Goal: Task Accomplishment & Management: Complete application form

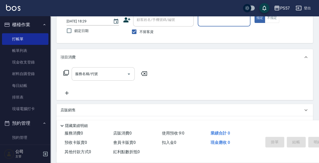
click at [117, 79] on div "服務名稱/代號" at bounding box center [103, 73] width 63 height 13
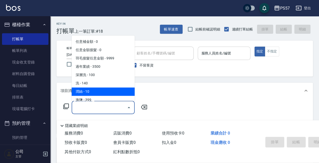
click at [208, 59] on div "服務人員姓名/編號" at bounding box center [223, 53] width 52 height 13
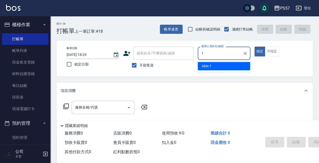
type input "Akin-1"
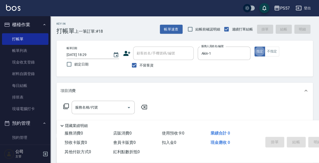
type button "true"
click at [90, 115] on div "服務名稱/代號 服務名稱/代號" at bounding box center [105, 115] width 90 height 29
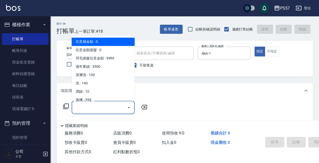
click at [90, 110] on input "服務名稱/代號" at bounding box center [99, 107] width 51 height 9
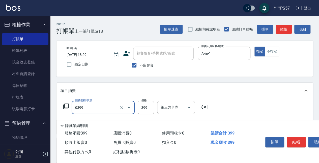
type input "SPA399(0399)"
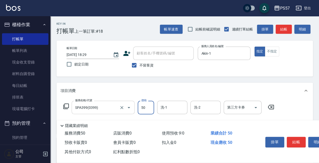
type input "500"
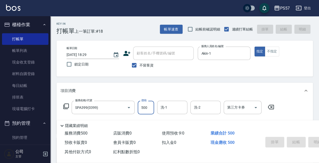
type input "[DATE] 19:46"
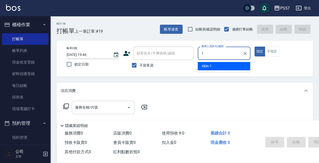
type input "Akin-1"
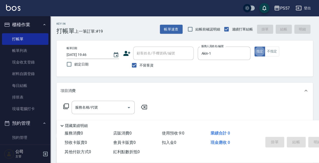
click at [83, 109] on input "服務名稱/代號" at bounding box center [99, 107] width 51 height 9
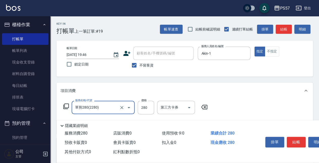
type input "單剪280(2280)"
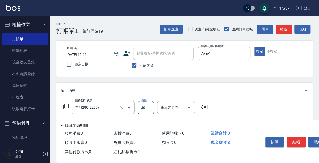
type input "300"
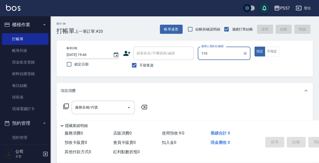
type input "110"
click at [254, 47] on button "指定" at bounding box center [259, 52] width 11 height 10
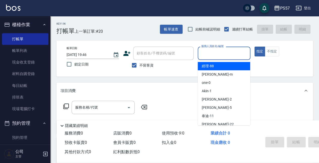
click at [220, 55] on input "服務人員姓名/編號" at bounding box center [224, 53] width 48 height 9
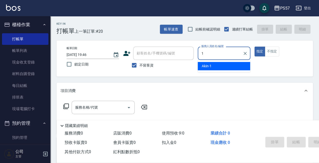
type input "Akin-1"
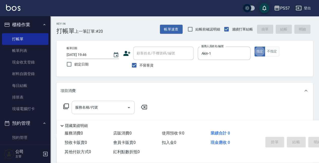
click at [99, 109] on input "服務名稱/代號" at bounding box center [99, 107] width 51 height 9
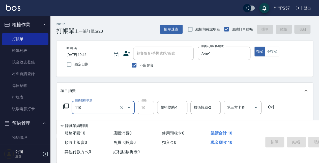
type input "110"
type input "2025/09/26 19:47"
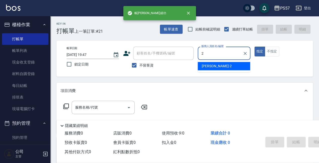
type input "圓圓-2"
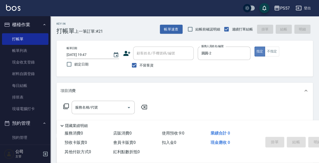
click at [263, 54] on button "指定" at bounding box center [259, 52] width 11 height 10
click at [264, 54] on button "指定" at bounding box center [259, 52] width 11 height 10
click at [277, 53] on button "不指定" at bounding box center [271, 52] width 14 height 10
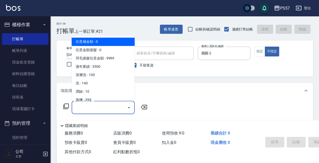
click at [99, 109] on input "服務名稱/代號" at bounding box center [99, 107] width 51 height 9
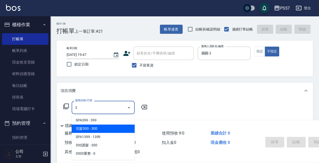
click at [94, 130] on span "洗髮300 - 300" at bounding box center [103, 128] width 63 height 8
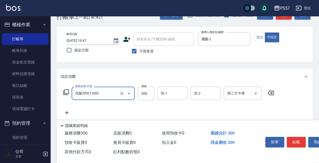
scroll to position [33, 0]
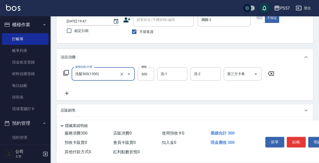
type input "洗髮300(1300)"
click at [70, 92] on icon at bounding box center [66, 93] width 13 height 6
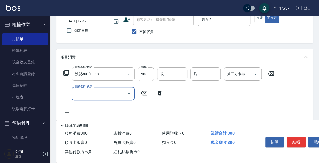
click at [97, 93] on input "服務名稱/代號" at bounding box center [99, 93] width 51 height 9
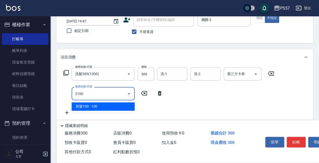
type input "剪髮100(2100)"
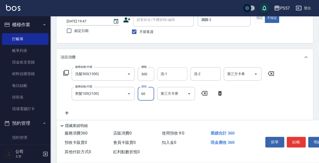
click at [176, 79] on div "洗-1" at bounding box center [172, 73] width 30 height 13
type input "60"
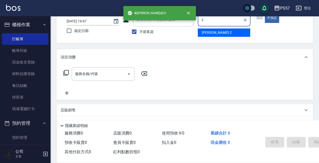
type input "圓圓-2"
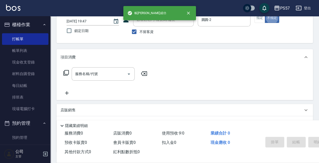
type button "false"
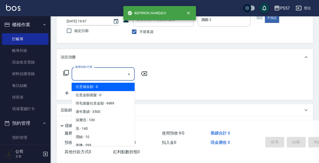
click at [111, 75] on input "服務名稱/代號" at bounding box center [99, 74] width 51 height 9
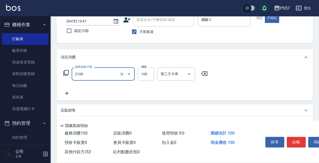
type input "剪髮100(2100)"
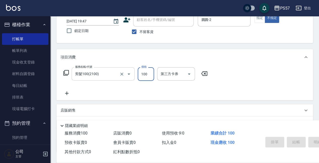
type input "2025/09/26 19:48"
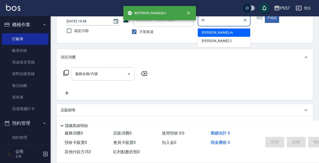
type input "[PERSON_NAME]-m"
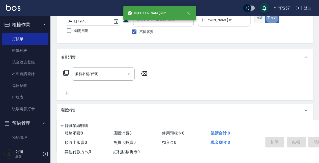
click at [257, 21] on button "指定" at bounding box center [259, 18] width 11 height 10
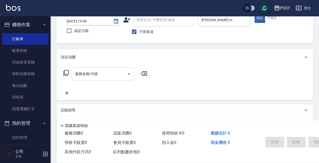
click at [105, 68] on div "服務名稱/代號" at bounding box center [103, 73] width 63 height 13
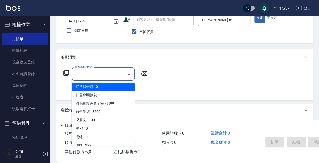
type input "2"
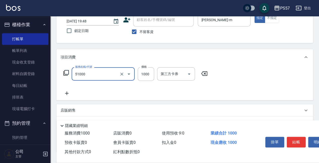
type input "任意金額染髮(51000)"
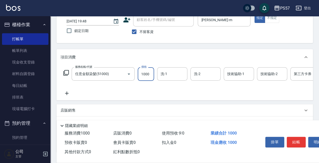
click at [69, 92] on icon at bounding box center [66, 93] width 13 height 6
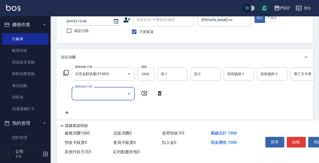
click at [94, 92] on input "服務名稱/代號" at bounding box center [99, 93] width 51 height 9
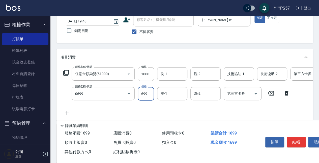
type input "SPA699(0699)"
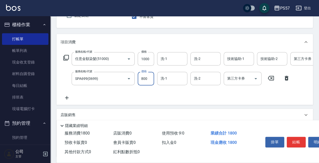
scroll to position [67, 0]
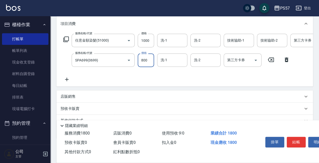
type input "800"
click at [72, 80] on icon at bounding box center [66, 79] width 13 height 6
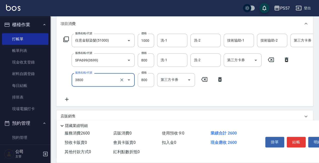
type input "護髮800(3800)"
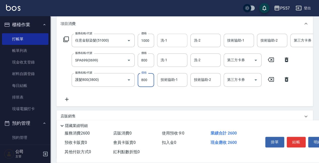
click at [159, 43] on div "洗-1" at bounding box center [172, 40] width 30 height 13
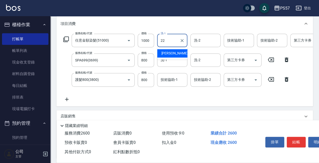
type input "[PERSON_NAME]-22"
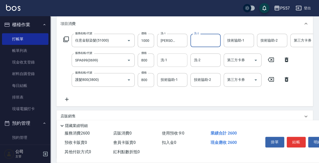
click at [162, 62] on input "洗-1" at bounding box center [172, 60] width 26 height 9
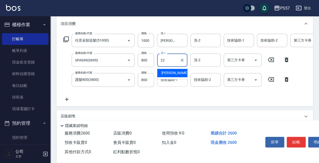
type input "[PERSON_NAME]-22"
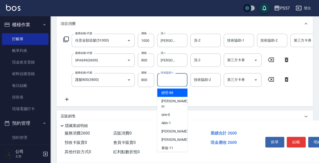
click at [166, 79] on input "技術協助-1" at bounding box center [172, 79] width 26 height 9
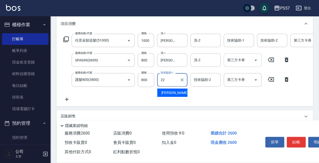
type input "[PERSON_NAME]-22"
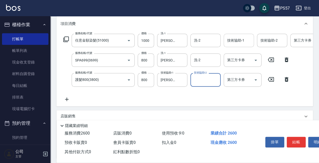
click at [245, 38] on input "技術協助-1" at bounding box center [239, 40] width 26 height 9
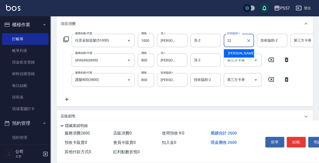
type input "[PERSON_NAME]-22"
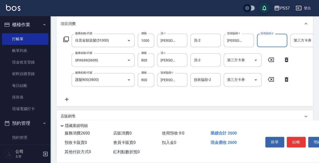
click at [295, 39] on input "第三方卡券" at bounding box center [305, 40] width 26 height 9
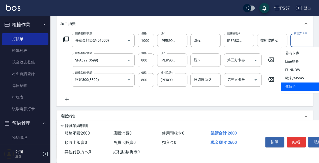
click at [291, 87] on span "儲值卡" at bounding box center [300, 86] width 38 height 8
type input "儲值卡"
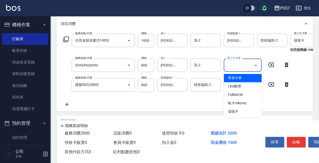
click at [229, 66] on input "第三方卡券" at bounding box center [239, 65] width 26 height 9
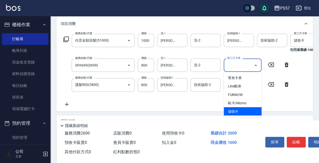
click at [249, 109] on span "儲值卡" at bounding box center [242, 111] width 38 height 8
type input "儲值卡"
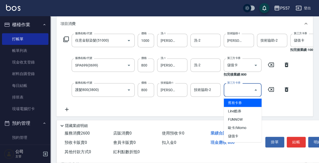
click at [239, 92] on input "第三方卡券" at bounding box center [239, 89] width 26 height 9
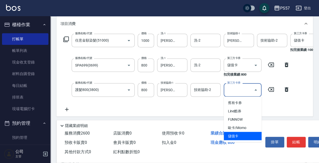
click at [237, 135] on span "儲值卡" at bounding box center [242, 136] width 38 height 8
type input "儲值卡"
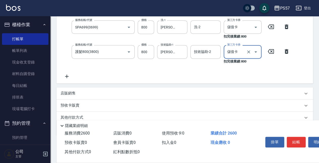
scroll to position [117, 0]
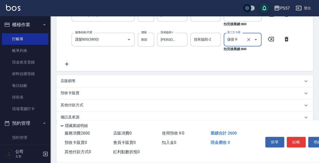
click at [73, 82] on p "店販銷售" at bounding box center [67, 80] width 15 height 5
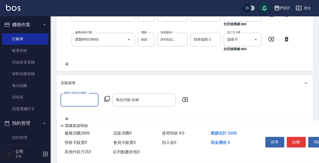
scroll to position [0, 0]
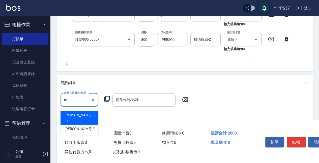
type input "[PERSON_NAME]-m"
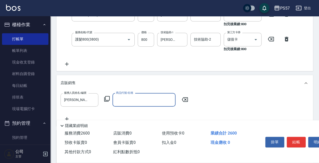
click at [143, 104] on input "商品代號/名稱" at bounding box center [144, 99] width 58 height 9
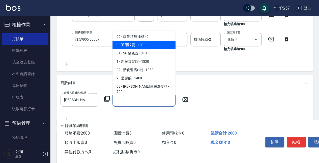
click at [144, 45] on span "0 - 通用販賣 - 1000" at bounding box center [143, 45] width 63 height 8
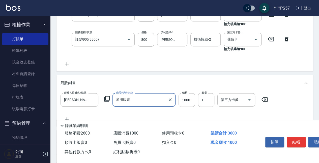
type input "通用販賣"
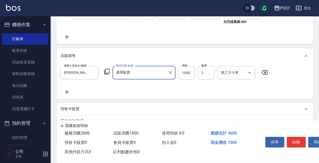
scroll to position [151, 0]
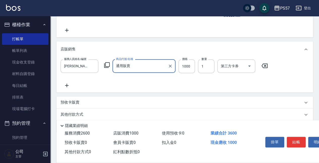
click at [69, 91] on div "服務人員姓名/編號 劉宛諭-m 服務人員姓名/編號 商品代號/名稱 通用販賣 商品代號/名稱 價格 1000 價格 數量 1 數量 第三方卡券 第三方卡券" at bounding box center [184, 74] width 256 height 35
click at [69, 88] on icon at bounding box center [66, 85] width 13 height 6
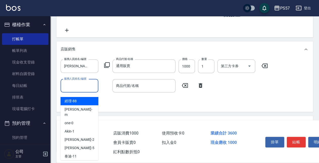
click at [85, 90] on input "服務人員姓名/編號" at bounding box center [79, 85] width 33 height 9
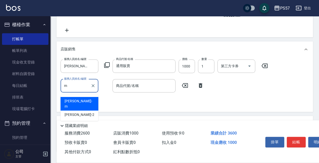
type input "[PERSON_NAME]-m"
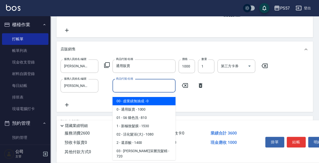
click at [135, 87] on input "商品代號/名稱" at bounding box center [144, 85] width 58 height 9
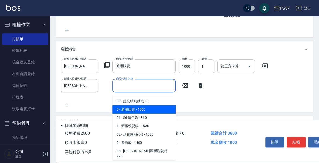
click at [135, 110] on span "0 - 通用販賣 - 1000" at bounding box center [143, 109] width 63 height 8
type input "通用販賣"
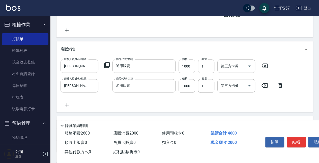
click at [188, 96] on div "服務人員姓名/編號 劉宛諭-m 服務人員姓名/編號 商品代號/名稱 通用販賣 商品代號/名稱 價格 1000 價格 數量 1 數量 第三方卡券 第三方卡券 服…" at bounding box center [184, 83] width 248 height 49
click at [188, 91] on input "1000" at bounding box center [186, 86] width 16 height 14
type input "150"
click at [238, 69] on input "第三方卡券" at bounding box center [232, 66] width 26 height 9
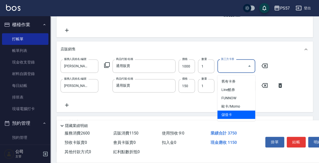
click at [240, 113] on span "儲值卡" at bounding box center [236, 115] width 38 height 8
type input "儲值卡"
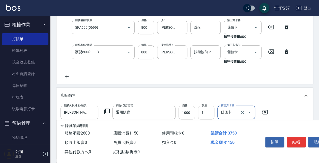
scroll to position [117, 0]
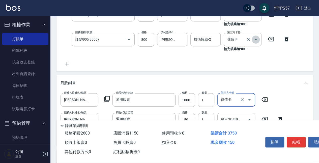
click at [252, 39] on button "Open" at bounding box center [255, 40] width 8 height 8
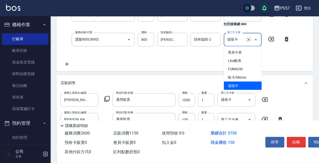
click at [248, 39] on icon "Clear" at bounding box center [248, 39] width 5 height 5
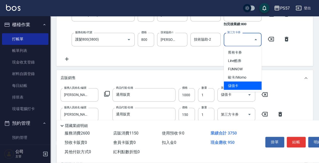
click at [244, 85] on span "儲值卡" at bounding box center [242, 85] width 38 height 8
type input "儲值卡"
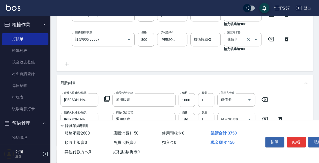
click at [68, 64] on icon at bounding box center [67, 64] width 4 height 4
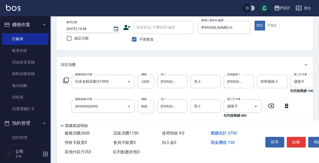
scroll to position [93, 0]
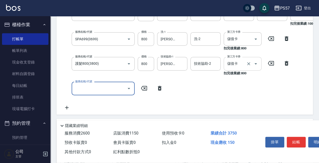
click at [96, 89] on input "服務名稱/代號" at bounding box center [99, 88] width 51 height 9
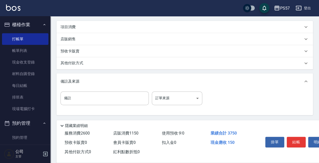
scroll to position [62, 0]
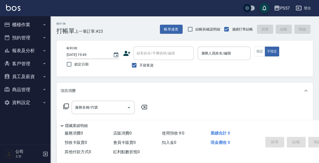
click at [37, 25] on button "櫃檯作業" at bounding box center [25, 24] width 46 height 13
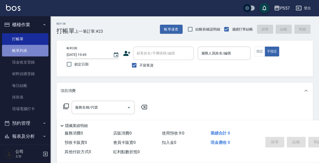
click at [25, 52] on link "帳單列表" at bounding box center [25, 51] width 46 height 12
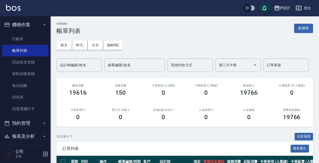
scroll to position [67, 0]
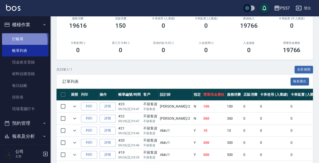
click at [19, 41] on link "打帳單" at bounding box center [25, 39] width 46 height 12
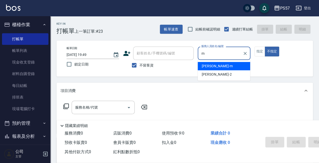
type input "[PERSON_NAME]-m"
type button "false"
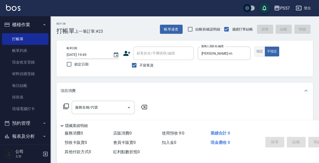
click at [260, 51] on button "指定" at bounding box center [259, 52] width 11 height 10
click at [81, 107] on input "服務名稱/代號" at bounding box center [99, 107] width 51 height 9
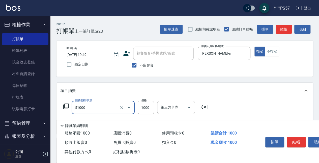
type input "任意金額染髮(51000)"
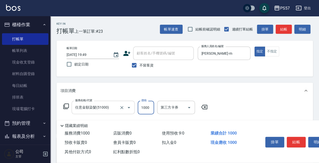
scroll to position [33, 0]
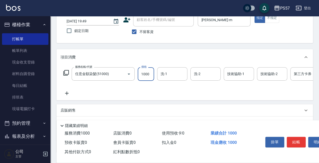
click at [67, 91] on icon at bounding box center [66, 93] width 13 height 6
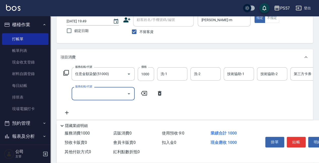
drag, startPoint x: 67, startPoint y: 91, endPoint x: 99, endPoint y: 93, distance: 31.3
click at [99, 93] on input "服務名稱/代號" at bounding box center [99, 93] width 51 height 9
type input "SPA699(0699)"
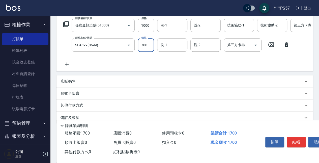
scroll to position [84, 0]
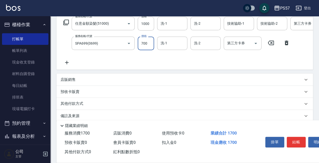
type input "700"
click at [65, 65] on icon at bounding box center [66, 62] width 13 height 6
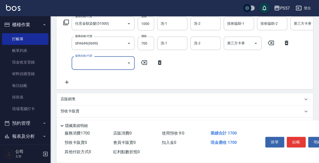
click at [92, 62] on input "服務名稱/代號" at bounding box center [99, 62] width 51 height 9
type input "剪髮100(2100)"
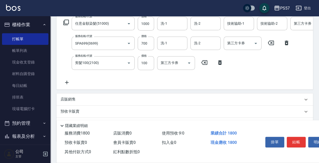
click at [71, 83] on icon at bounding box center [66, 82] width 13 height 6
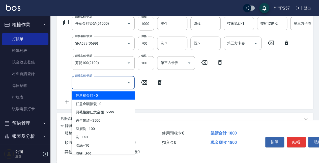
click at [113, 86] on input "服務名稱/代號" at bounding box center [99, 82] width 51 height 9
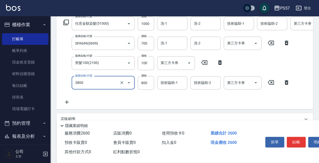
type input "護髮800(3800)"
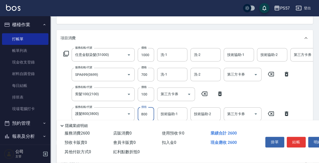
scroll to position [50, 0]
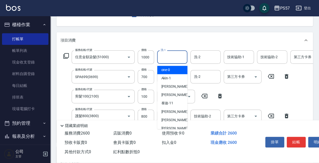
click at [167, 55] on input "洗-1" at bounding box center [172, 57] width 26 height 9
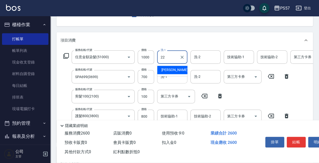
type input "[PERSON_NAME]-22"
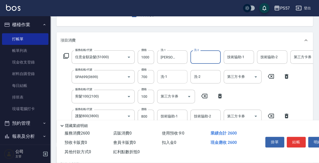
click at [169, 70] on div "洗-1" at bounding box center [172, 76] width 30 height 13
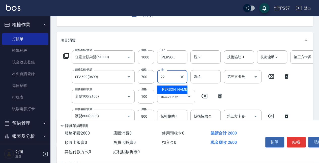
type input "[PERSON_NAME]-22"
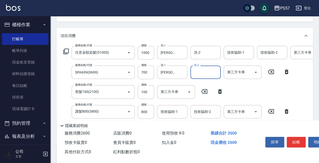
scroll to position [101, 0]
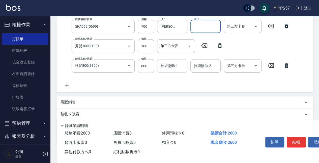
click at [168, 61] on div "技術協助-1" at bounding box center [172, 65] width 30 height 13
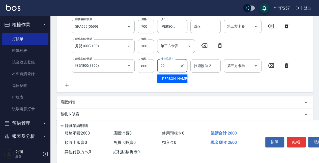
type input "[PERSON_NAME]-22"
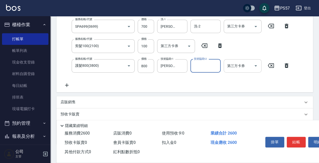
click at [248, 65] on input "第三方卡券" at bounding box center [239, 65] width 26 height 9
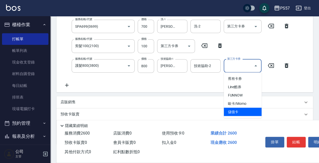
click at [251, 111] on span "儲值卡" at bounding box center [242, 112] width 38 height 8
type input "儲值卡"
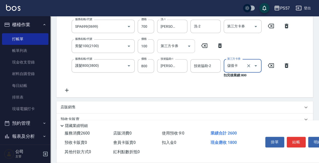
click at [176, 47] on input "第三方卡券" at bounding box center [172, 46] width 26 height 9
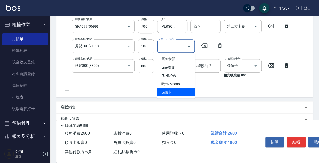
click at [185, 94] on span "儲值卡" at bounding box center [176, 92] width 38 height 8
type input "儲值卡"
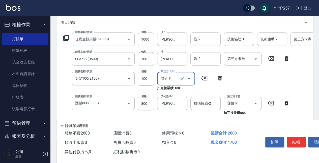
scroll to position [67, 0]
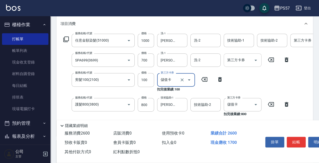
click at [248, 61] on input "第三方卡券" at bounding box center [239, 60] width 26 height 9
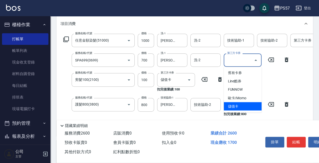
click at [254, 106] on span "儲值卡" at bounding box center [242, 106] width 38 height 8
type input "儲值卡"
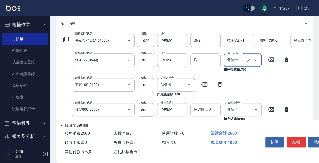
click at [301, 40] on input "第三方卡券" at bounding box center [305, 40] width 26 height 9
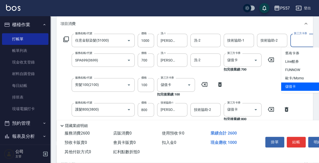
click at [296, 88] on span "儲值卡" at bounding box center [300, 86] width 38 height 8
type input "儲值卡"
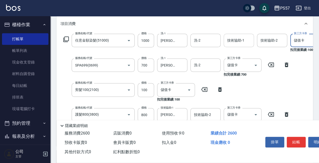
click at [242, 39] on input "技術協助-1" at bounding box center [239, 40] width 26 height 9
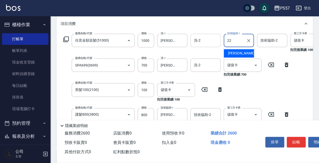
type input "[PERSON_NAME]-22"
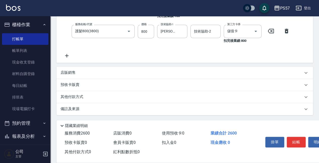
click at [67, 54] on icon at bounding box center [67, 56] width 4 height 4
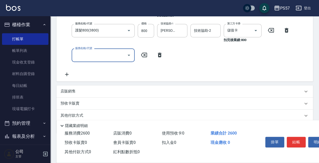
scroll to position [125, 0]
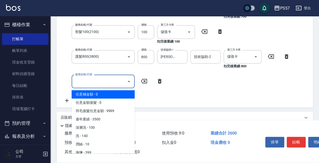
click at [90, 85] on input "服務名稱/代號" at bounding box center [99, 81] width 51 height 9
click at [124, 92] on span "任意補金額 - 0" at bounding box center [103, 94] width 63 height 8
type input "任意補金額(00)"
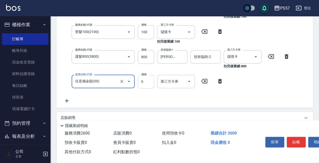
click at [142, 82] on input "0" at bounding box center [146, 82] width 16 height 14
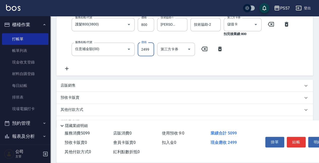
scroll to position [159, 0]
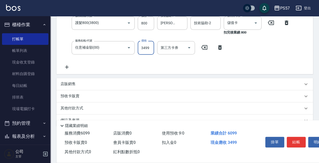
type input "3499"
click at [71, 90] on div "店販銷售" at bounding box center [184, 84] width 256 height 12
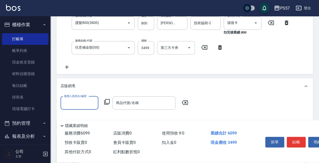
scroll to position [0, 0]
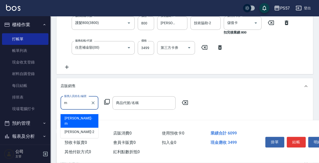
type input "[PERSON_NAME]-m"
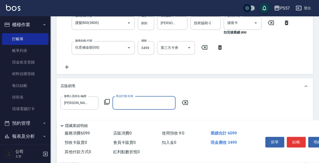
click at [115, 107] on input "商品代號/名稱" at bounding box center [144, 102] width 58 height 9
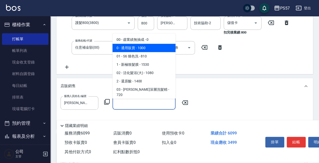
click at [150, 51] on span "0 - 通用販賣 - 1000" at bounding box center [143, 48] width 63 height 8
type input "通用販賣"
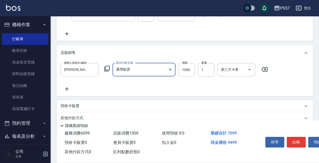
scroll to position [192, 0]
click at [72, 90] on icon at bounding box center [66, 89] width 13 height 6
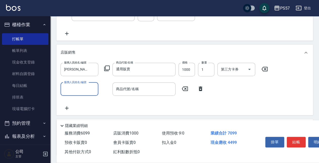
click at [77, 89] on input "服務人員姓名/編號" at bounding box center [79, 89] width 33 height 9
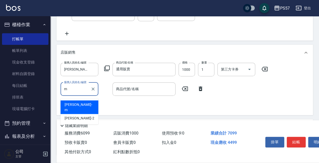
type input "[PERSON_NAME]-m"
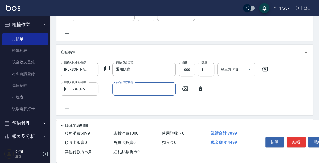
click at [119, 93] on input "商品代號/名稱" at bounding box center [144, 89] width 58 height 9
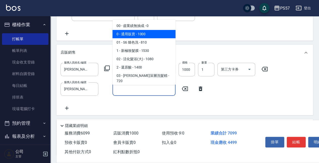
click at [149, 37] on span "0 - 通用販賣 - 1000" at bounding box center [143, 34] width 63 height 8
type input "通用販賣"
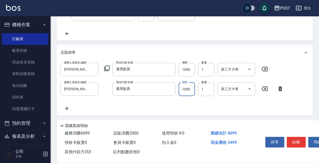
click at [191, 89] on input "1000" at bounding box center [186, 89] width 16 height 14
type input "150"
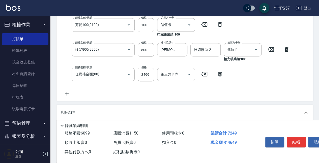
scroll to position [91, 0]
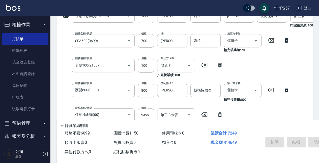
type input "[DATE] 19:51"
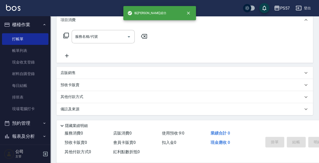
scroll to position [0, 0]
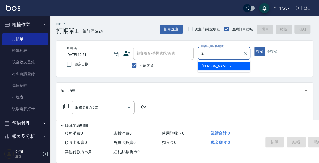
type input "圓圓-2"
type button "true"
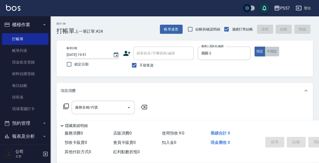
click at [270, 50] on button "不指定" at bounding box center [271, 52] width 14 height 10
click at [73, 105] on div "服務名稱/代號" at bounding box center [103, 107] width 63 height 13
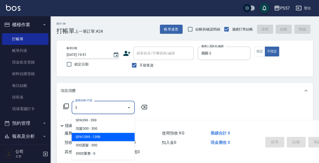
click at [105, 133] on span "SPA1399 - 1399" at bounding box center [103, 137] width 63 height 8
type input "SPA1399(1399)"
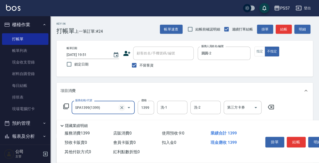
click at [122, 108] on icon "Clear" at bounding box center [121, 107] width 5 height 5
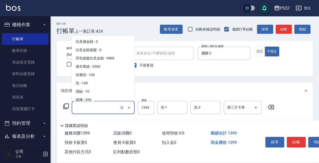
click at [109, 108] on input "服務名稱/代號" at bounding box center [96, 107] width 44 height 9
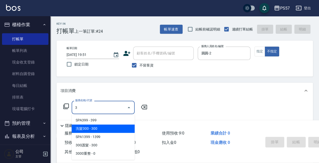
click at [97, 130] on span "洗髮300 - 300" at bounding box center [103, 128] width 63 height 8
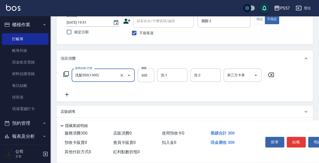
scroll to position [33, 0]
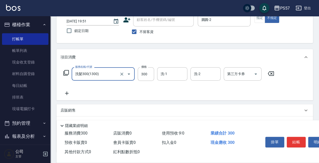
type input "洗髮300(1300)"
click at [67, 91] on icon at bounding box center [66, 93] width 13 height 6
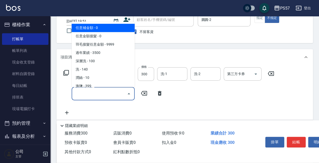
click at [81, 94] on input "服務名稱/代號" at bounding box center [99, 93] width 51 height 9
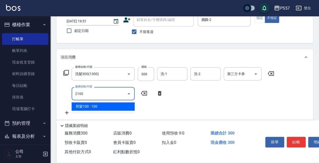
type input "剪髮100(2100)"
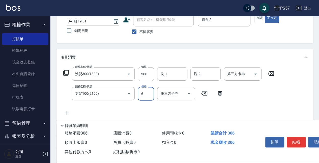
type input "60"
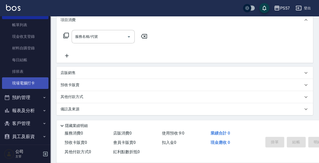
scroll to position [56, 0]
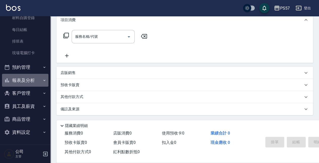
click at [28, 77] on button "報表及分析" at bounding box center [25, 80] width 46 height 13
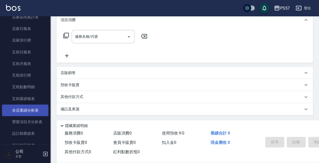
scroll to position [241, 0]
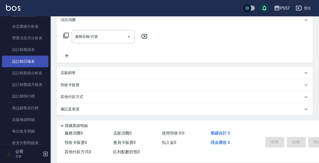
click at [21, 61] on link "設計師日報表" at bounding box center [25, 62] width 46 height 12
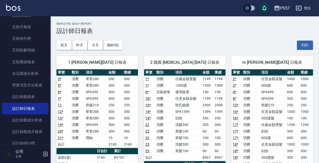
drag, startPoint x: 5, startPoint y: 38, endPoint x: 9, endPoint y: 37, distance: 4.4
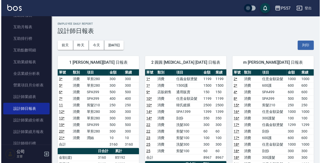
scroll to position [123, 0]
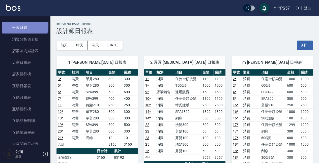
click at [24, 25] on link "報表目錄" at bounding box center [25, 28] width 46 height 12
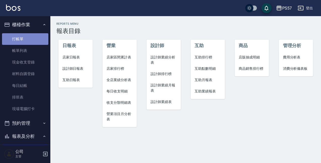
click at [26, 38] on link "打帳單" at bounding box center [25, 39] width 46 height 12
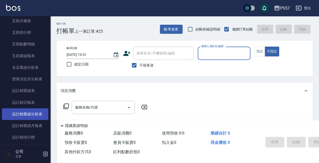
scroll to position [201, 0]
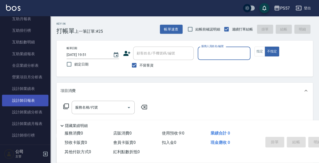
click at [28, 99] on link "設計師日報表" at bounding box center [25, 101] width 46 height 12
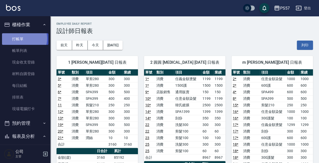
click at [22, 38] on link "打帳單" at bounding box center [25, 39] width 46 height 12
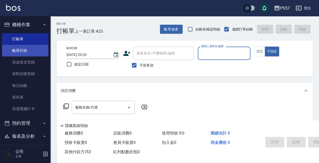
click at [27, 53] on link "帳單列表" at bounding box center [25, 51] width 46 height 12
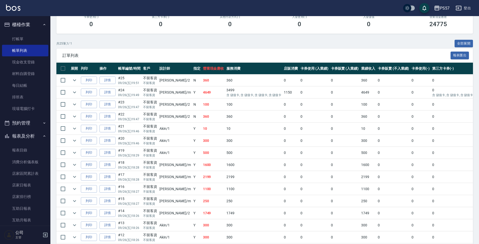
scroll to position [76, 0]
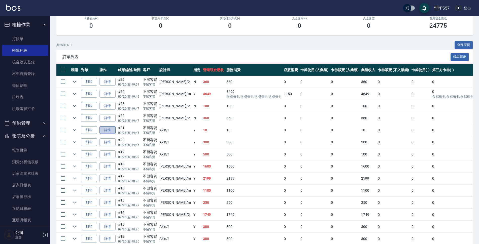
click at [110, 131] on link "詳情" at bounding box center [107, 130] width 16 height 8
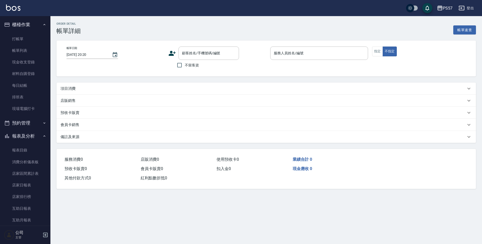
type input "[DATE] 19:46"
checkbox input "true"
type input "Akin-1"
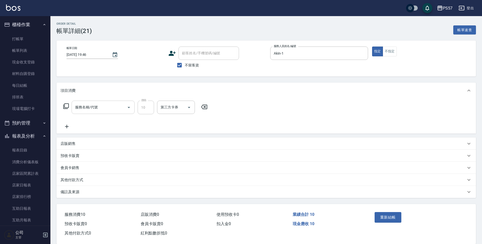
type input "潤絲(110)"
click at [114, 108] on input "潤絲(110)" at bounding box center [96, 107] width 44 height 9
type input "任義金額燙髮(41000)"
type input "1599"
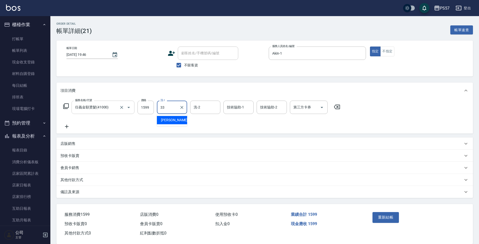
type input "[PERSON_NAME]-33"
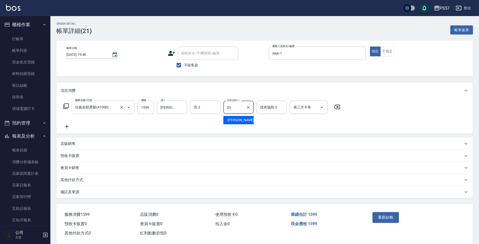
type input "[PERSON_NAME]-33"
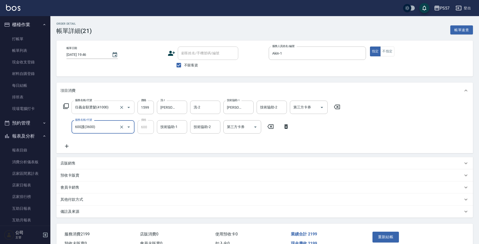
type input "600護(3600)"
type input "[PERSON_NAME]-33"
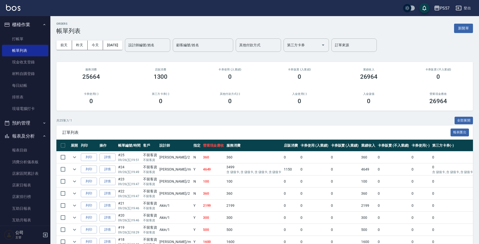
drag, startPoint x: 109, startPoint y: 208, endPoint x: 129, endPoint y: 202, distance: 20.8
click at [109, 163] on link "詳情" at bounding box center [107, 206] width 16 height 8
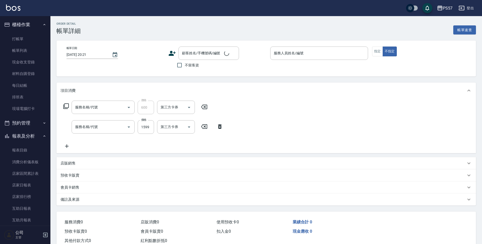
type input "[DATE] 19:46"
checkbox input "true"
type input "Akin-1"
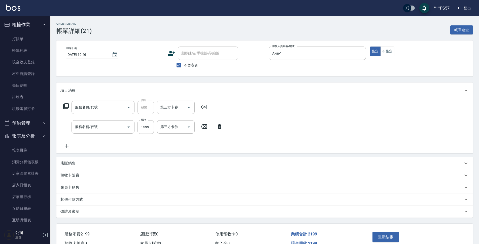
type input "600護(3600)"
type input "任義金額燙髮(41000)"
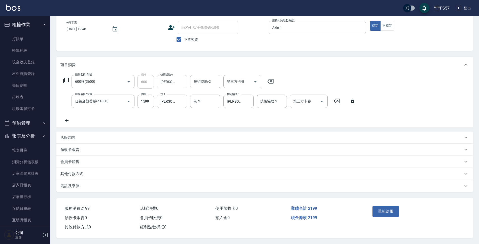
scroll to position [28, 0]
click at [88, 138] on div "店販銷售" at bounding box center [264, 138] width 417 height 12
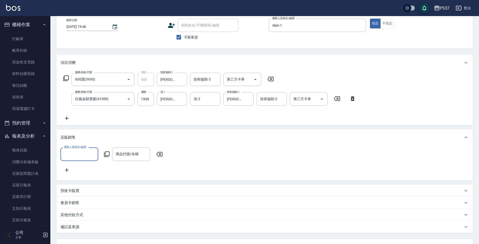
scroll to position [0, 0]
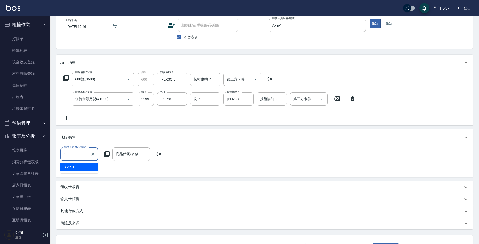
type input "Akin-1"
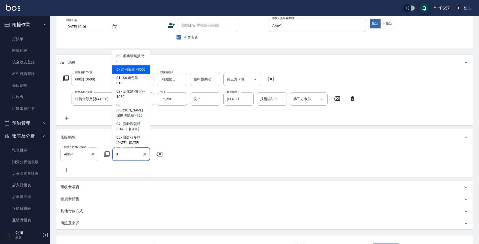
type input "通用販賣"
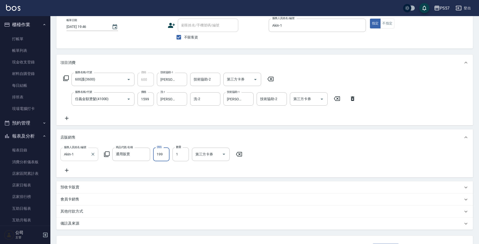
type input "199"
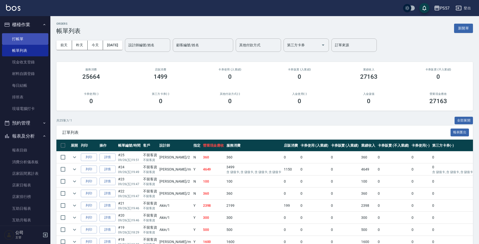
click at [27, 34] on link "打帳單" at bounding box center [25, 39] width 46 height 12
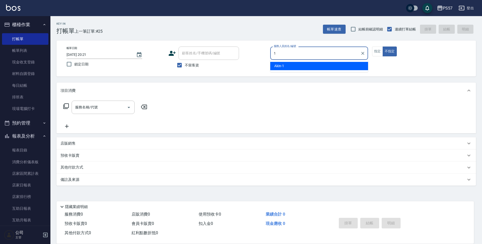
type input "Akin-1"
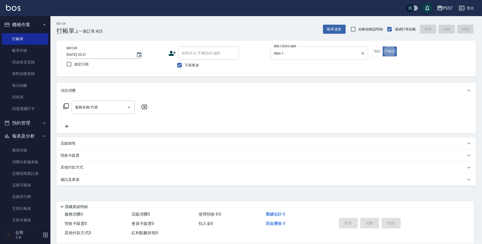
type button "false"
click at [321, 48] on button "指定" at bounding box center [377, 52] width 11 height 10
click at [116, 111] on input "服務名稱/代號" at bounding box center [99, 107] width 51 height 9
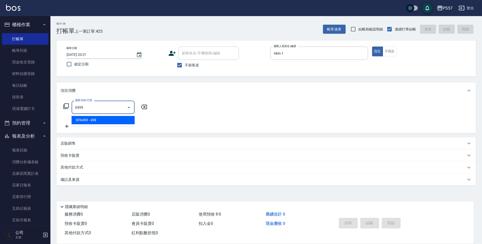
type input "SPA499(0499)"
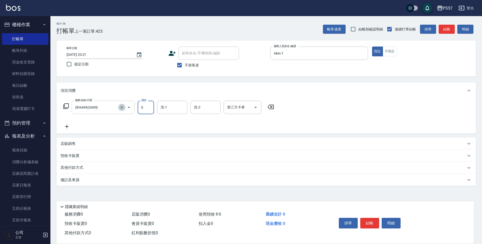
click at [121, 107] on icon "Clear" at bounding box center [121, 107] width 5 height 5
type input "0"
click at [107, 111] on input "服務名稱/代號" at bounding box center [96, 107] width 44 height 9
type input "SPA399(0399)"
type input "500"
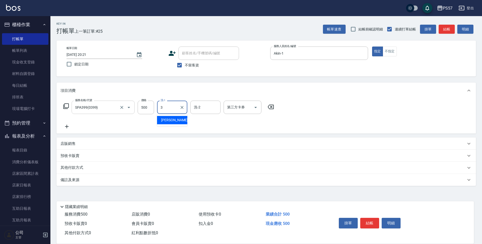
type input "33"
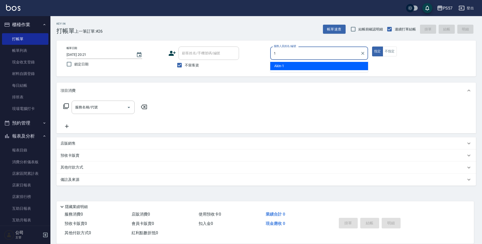
type input "Akin-1"
type button "true"
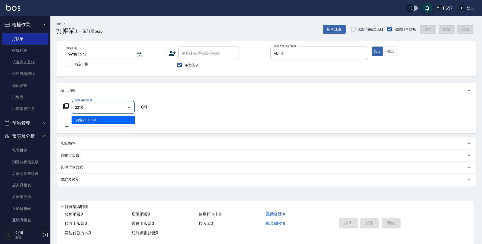
type input "剪髮210(2210)"
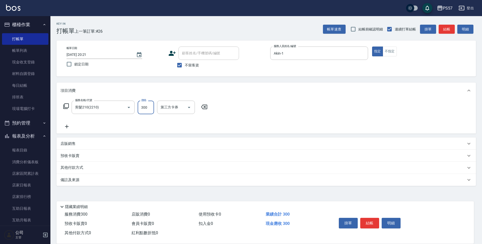
type input "300"
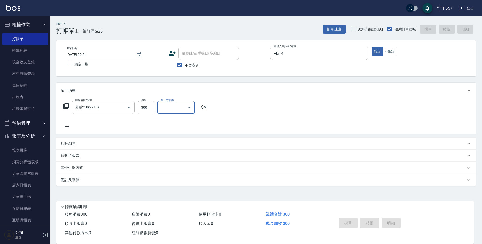
type input "[DATE] 20:23"
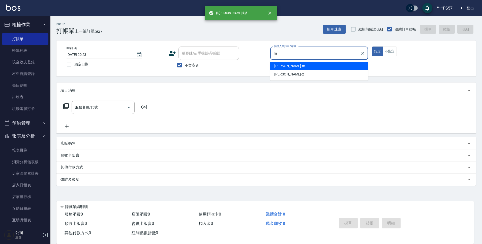
type input "[PERSON_NAME]-m"
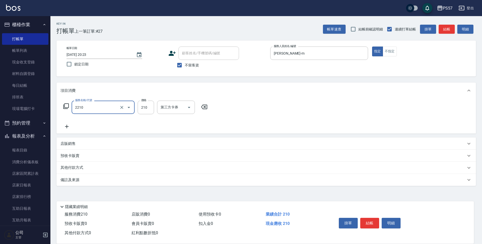
type input "剪髮210(2210)"
type input "300"
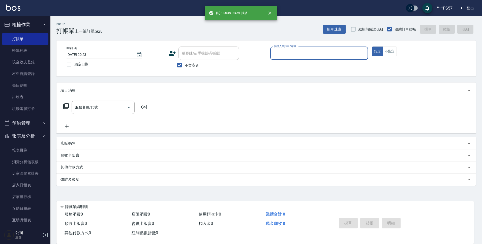
drag, startPoint x: 28, startPoint y: 148, endPoint x: 33, endPoint y: 142, distance: 8.0
click at [28, 148] on link "報表目錄" at bounding box center [25, 151] width 46 height 12
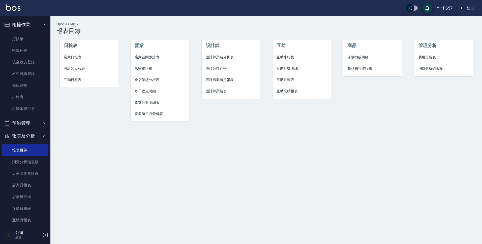
click at [86, 57] on span "店家日報表" at bounding box center [89, 57] width 50 height 5
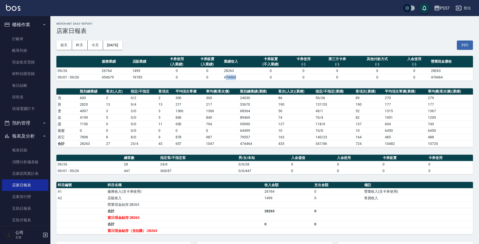
drag, startPoint x: 225, startPoint y: 78, endPoint x: 235, endPoint y: 80, distance: 10.7
click at [235, 80] on td "474464" at bounding box center [238, 77] width 30 height 7
click at [245, 59] on th "業績收入" at bounding box center [238, 62] width 30 height 12
drag, startPoint x: 16, startPoint y: 149, endPoint x: 26, endPoint y: 142, distance: 12.2
click at [17, 149] on link "報表目錄" at bounding box center [25, 151] width 46 height 12
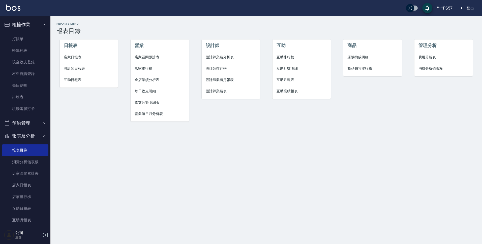
click at [78, 65] on li "設計師日報表" at bounding box center [89, 68] width 58 height 11
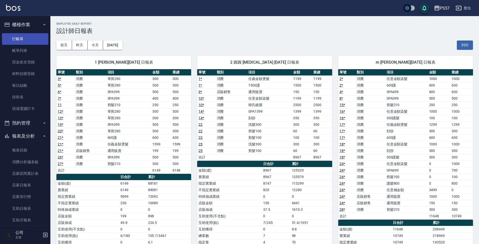
click at [26, 41] on link "打帳單" at bounding box center [25, 39] width 46 height 12
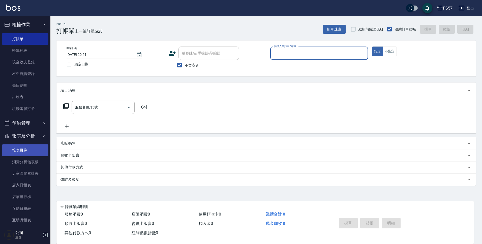
click at [22, 153] on link "報表目錄" at bounding box center [25, 151] width 46 height 12
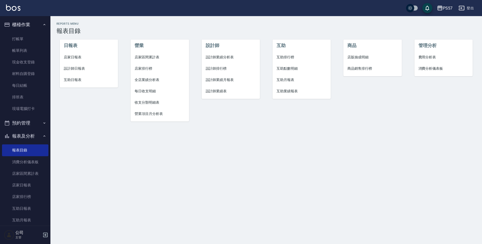
click at [73, 55] on span "店家日報表" at bounding box center [89, 57] width 50 height 5
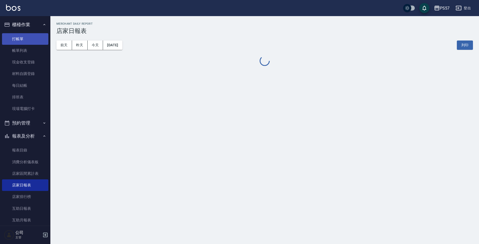
click at [22, 40] on link "打帳單" at bounding box center [25, 39] width 46 height 12
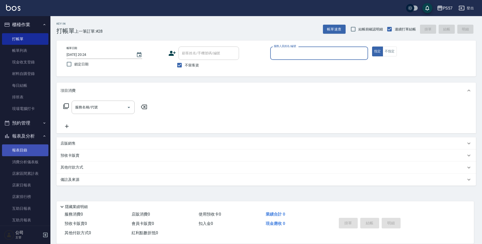
click at [22, 151] on link "報表目錄" at bounding box center [25, 151] width 46 height 12
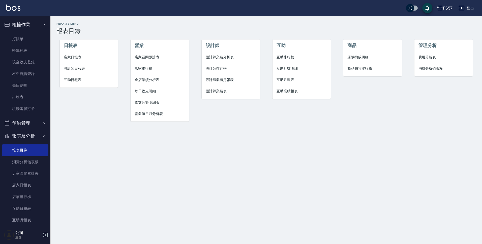
click at [88, 67] on span "設計師日報表" at bounding box center [89, 68] width 50 height 5
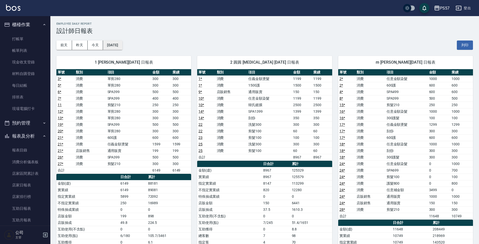
click at [113, 43] on button "[DATE]" at bounding box center [112, 45] width 19 height 9
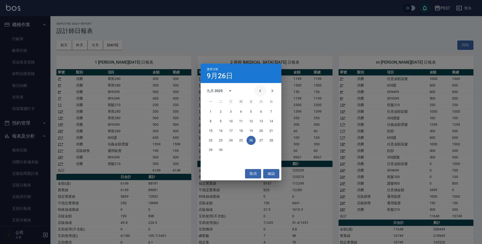
click at [260, 90] on icon "Previous month" at bounding box center [260, 90] width 2 height 3
click at [221, 151] on button "26" at bounding box center [220, 150] width 9 height 9
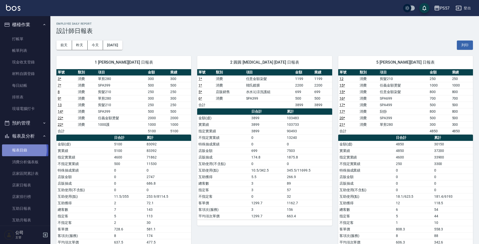
click at [20, 150] on link "報表目錄" at bounding box center [25, 151] width 46 height 12
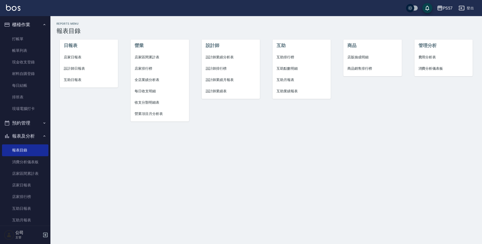
click at [74, 59] on span "店家日報表" at bounding box center [89, 57] width 50 height 5
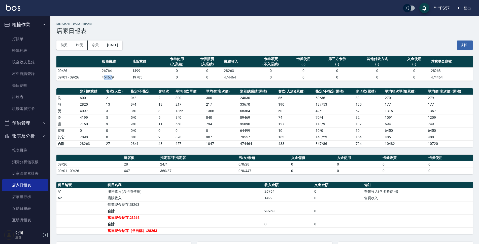
drag, startPoint x: 103, startPoint y: 78, endPoint x: 112, endPoint y: 80, distance: 10.0
click at [112, 80] on td "454679" at bounding box center [115, 77] width 30 height 7
drag, startPoint x: 221, startPoint y: 78, endPoint x: 238, endPoint y: 80, distance: 16.9
click at [238, 80] on tr "09/01 - 09/26 454679 19785 0 0 474464 0 0 0 0 0 474464" at bounding box center [264, 77] width 417 height 7
click at [261, 54] on div "[DATE] [DATE] [DATE] [DATE] 列印" at bounding box center [264, 45] width 417 height 21
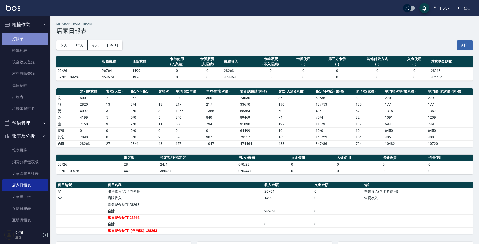
click at [26, 38] on link "打帳單" at bounding box center [25, 39] width 46 height 12
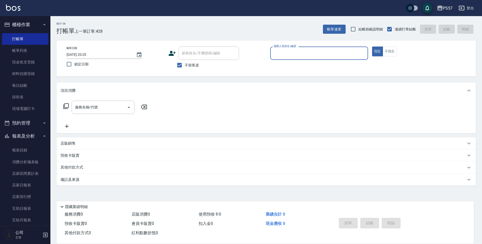
click at [321, 47] on button "指定" at bounding box center [377, 52] width 11 height 10
type button "true"
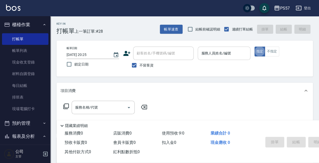
click at [227, 53] on input "服務人員姓名/編號" at bounding box center [224, 53] width 48 height 9
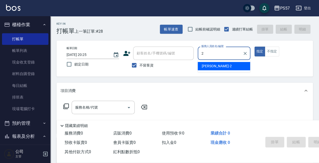
type input "圓圓-2"
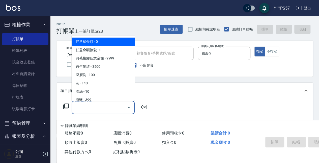
click at [84, 106] on input "服務名稱/代號" at bounding box center [99, 107] width 51 height 9
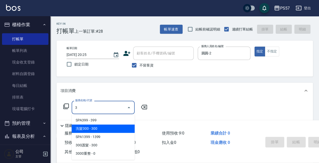
click at [109, 129] on span "洗髮300 - 300" at bounding box center [103, 128] width 63 height 8
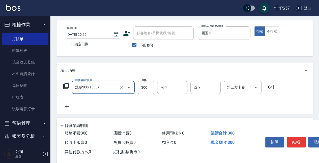
scroll to position [50, 0]
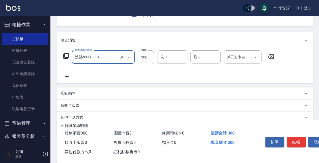
type input "洗髮300(1300)"
click at [69, 75] on icon at bounding box center [66, 76] width 13 height 6
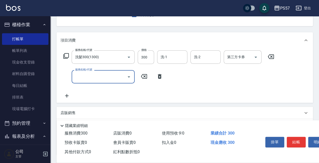
click at [93, 81] on div "服務名稱/代號" at bounding box center [103, 76] width 63 height 13
type input "剪髮100(2100)"
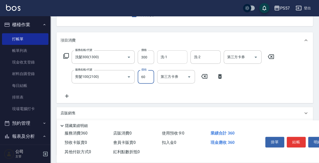
click at [171, 62] on div "洗-1" at bounding box center [172, 56] width 30 height 13
type input "60"
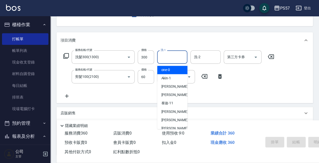
type input "[DATE] 20:50"
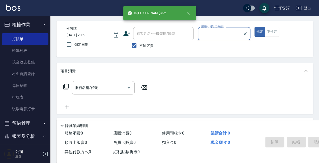
type input "ㄩ"
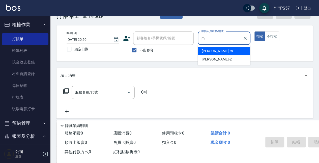
type input "[PERSON_NAME]-m"
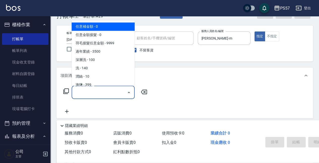
click at [91, 93] on input "服務名稱/代號" at bounding box center [99, 92] width 51 height 9
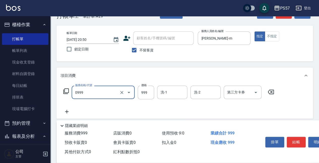
type input "SPA999(0999)"
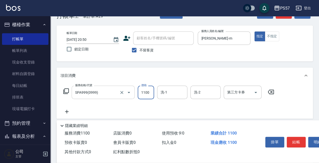
scroll to position [49, 0]
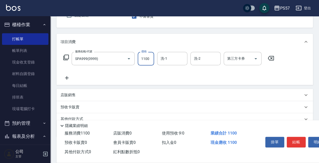
type input "1100"
click at [69, 79] on icon at bounding box center [66, 78] width 13 height 6
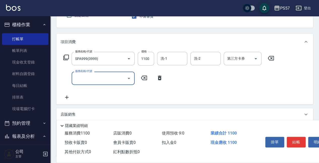
click at [96, 82] on input "服務名稱/代號" at bounding box center [99, 78] width 51 height 9
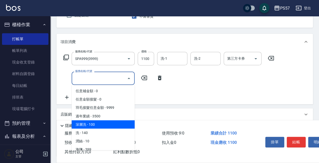
click at [97, 122] on span "深層洗 - 100" at bounding box center [103, 124] width 63 height 8
type input "深層洗(100)"
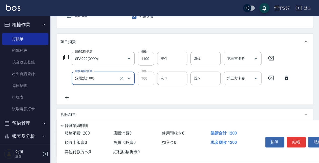
click at [174, 62] on input "洗-1" at bounding box center [172, 58] width 26 height 9
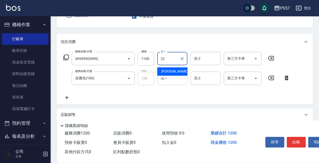
type input "[PERSON_NAME]-22"
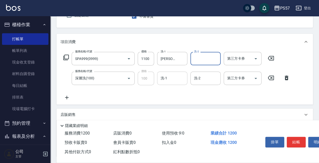
click at [171, 75] on input "洗-1" at bounding box center [172, 78] width 26 height 9
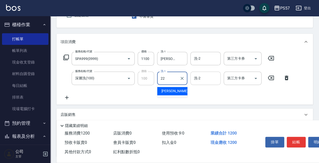
type input "[PERSON_NAME]-22"
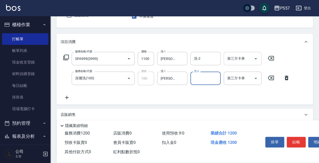
click at [246, 60] on input "第三方卡券" at bounding box center [239, 58] width 26 height 9
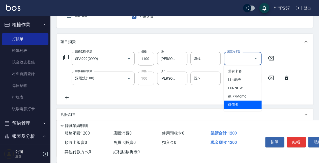
click at [240, 102] on span "儲值卡" at bounding box center [242, 104] width 38 height 8
type input "儲值卡"
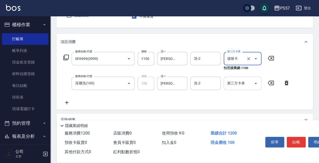
click at [242, 84] on input "第三方卡券" at bounding box center [239, 83] width 26 height 9
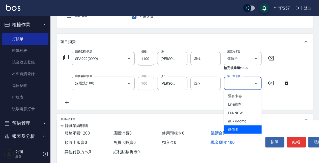
click at [235, 132] on span "儲值卡" at bounding box center [242, 129] width 38 height 8
type input "儲值卡"
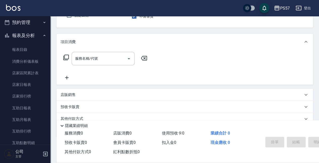
scroll to position [0, 0]
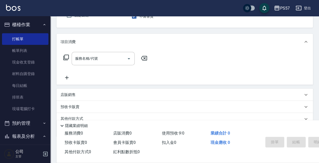
drag, startPoint x: 21, startPoint y: 50, endPoint x: 7, endPoint y: 0, distance: 52.4
click at [21, 50] on link "帳單列表" at bounding box center [25, 51] width 46 height 12
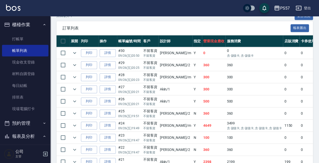
scroll to position [201, 0]
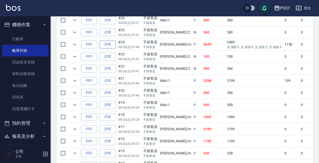
click at [113, 44] on link "詳情" at bounding box center [107, 45] width 16 height 8
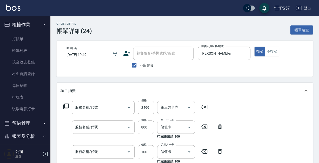
type input "[DATE] 19:49"
checkbox input "true"
type input "[PERSON_NAME]-m"
type input "任意補金額(00)"
type input "護髮800(3800)"
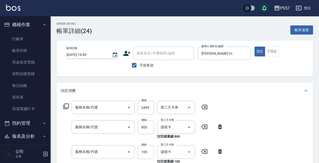
type input "剪髮100(2100)"
type input "SPA699(0699)"
type input "任意金額染髮(51000)"
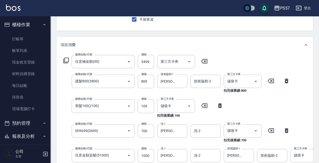
scroll to position [67, 0]
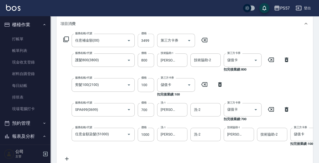
click at [145, 40] on input "3499" at bounding box center [146, 41] width 16 height 14
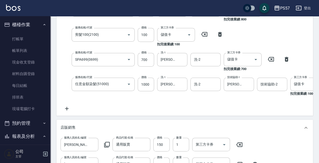
scroll to position [117, 0]
type input "3699"
click at [69, 105] on div "服務名稱/代號 任意補金額(00) 服務名稱/代號 價格 3699 價格 第三方卡券 第三方卡券 服務名稱/代號 護髮800(3800) 服務名稱/代號 價格…" at bounding box center [209, 47] width 298 height 128
click at [65, 109] on icon at bounding box center [66, 108] width 13 height 6
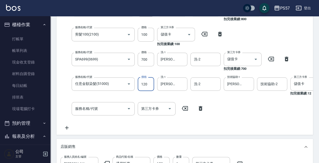
type input "1200"
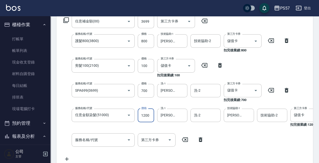
scroll to position [84, 0]
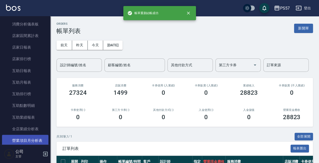
scroll to position [201, 0]
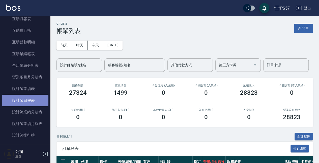
click at [26, 103] on link "設計師日報表" at bounding box center [25, 101] width 46 height 12
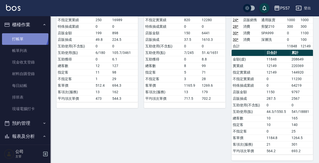
click at [23, 35] on link "打帳單" at bounding box center [25, 39] width 46 height 12
